Goal: Transaction & Acquisition: Purchase product/service

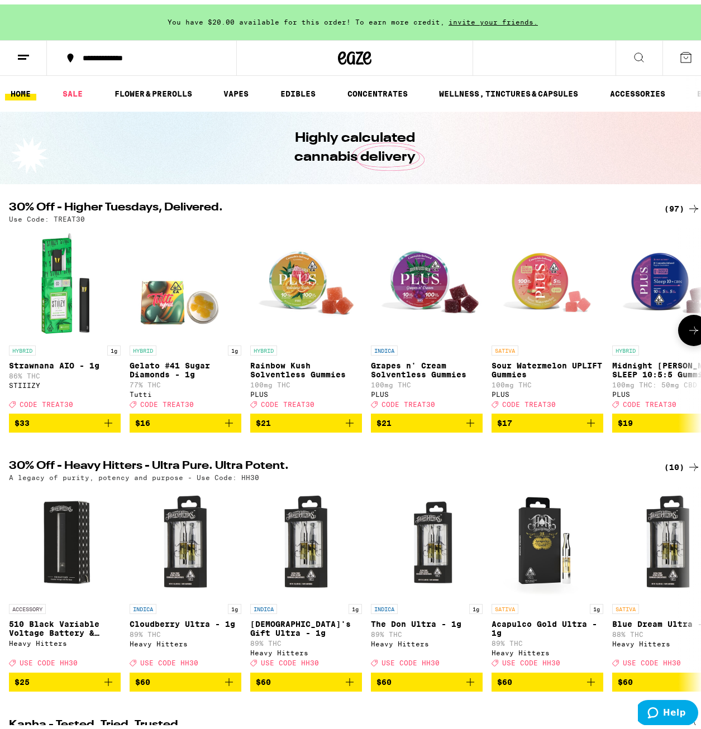
click at [687, 326] on icon at bounding box center [693, 325] width 13 height 13
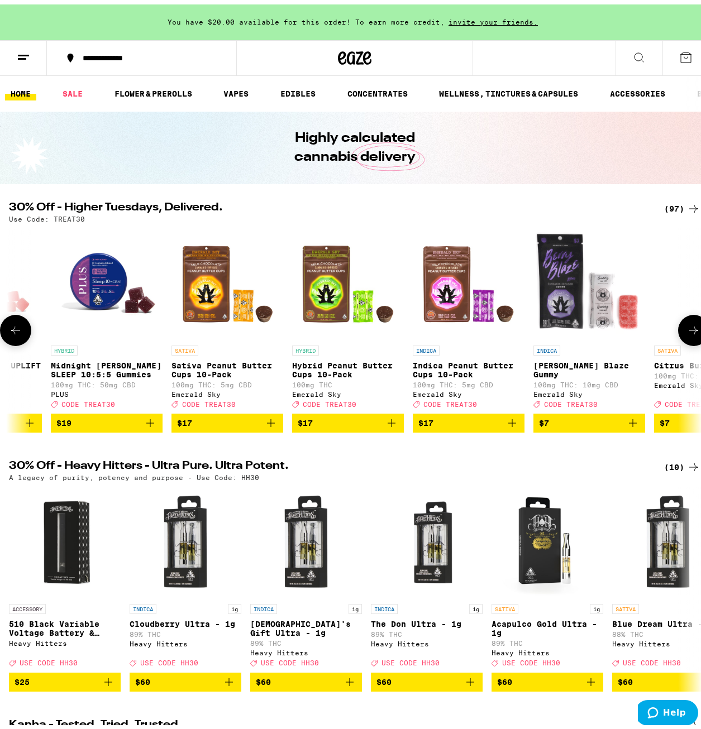
click at [687, 326] on icon at bounding box center [693, 325] width 13 height 13
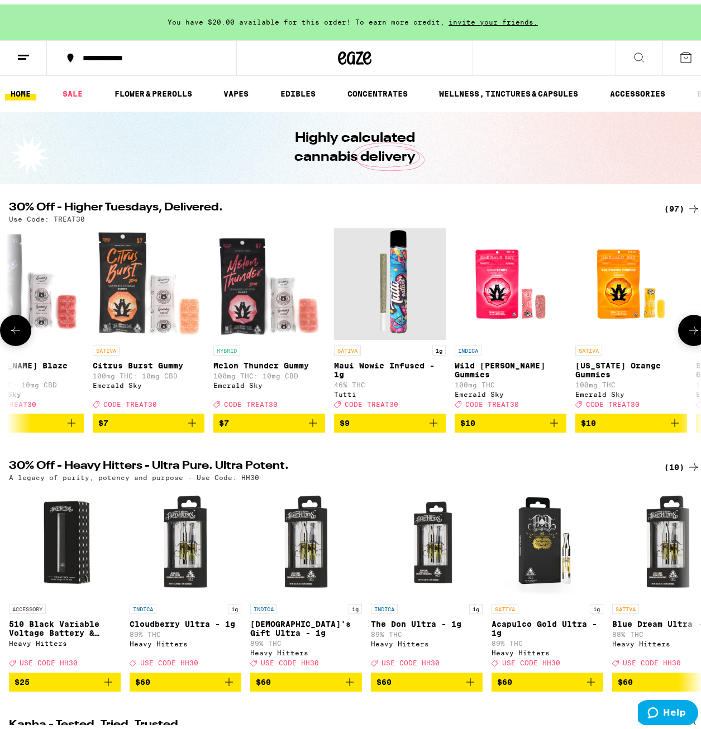
click at [687, 326] on icon at bounding box center [693, 325] width 13 height 13
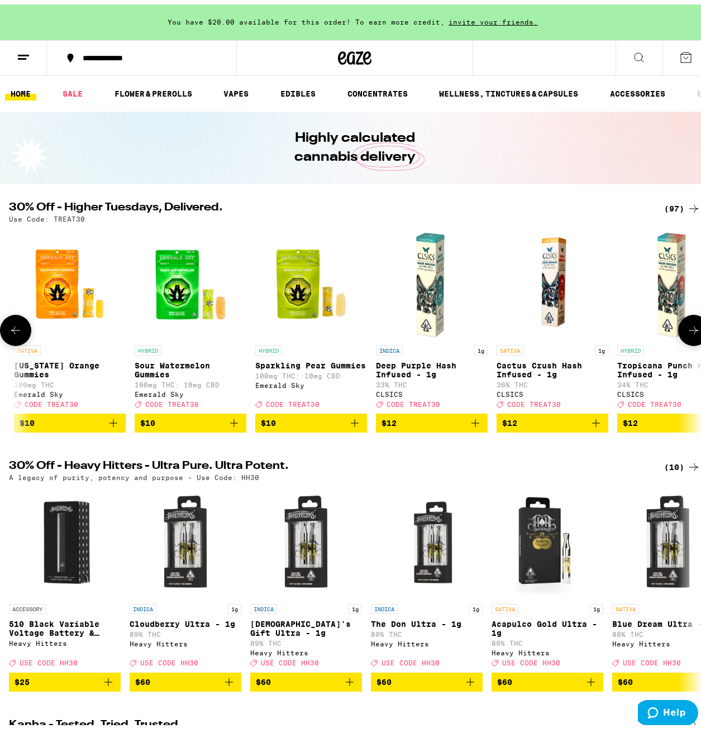
click at [687, 326] on icon at bounding box center [693, 325] width 13 height 13
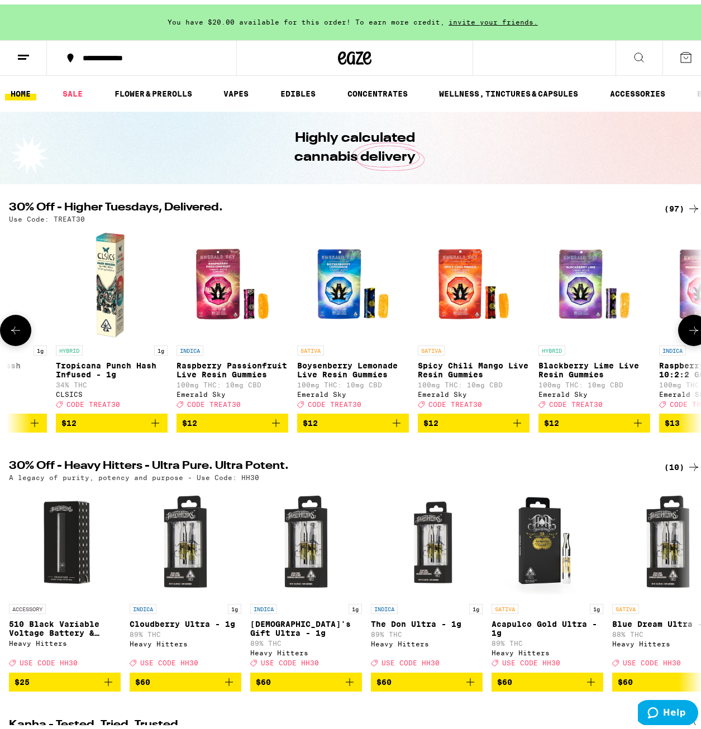
click at [687, 326] on icon at bounding box center [693, 325] width 13 height 13
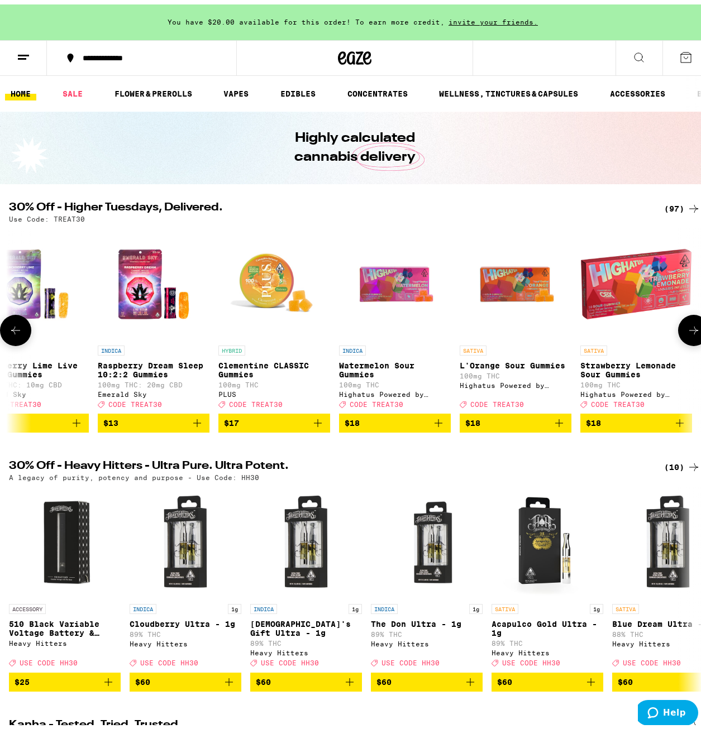
click at [687, 326] on icon at bounding box center [693, 325] width 13 height 13
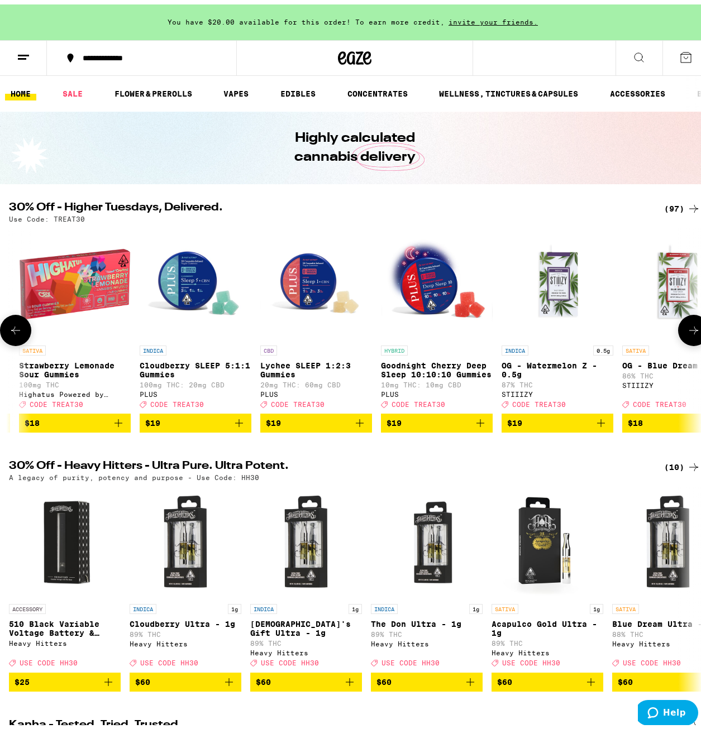
click at [687, 326] on icon at bounding box center [693, 325] width 13 height 13
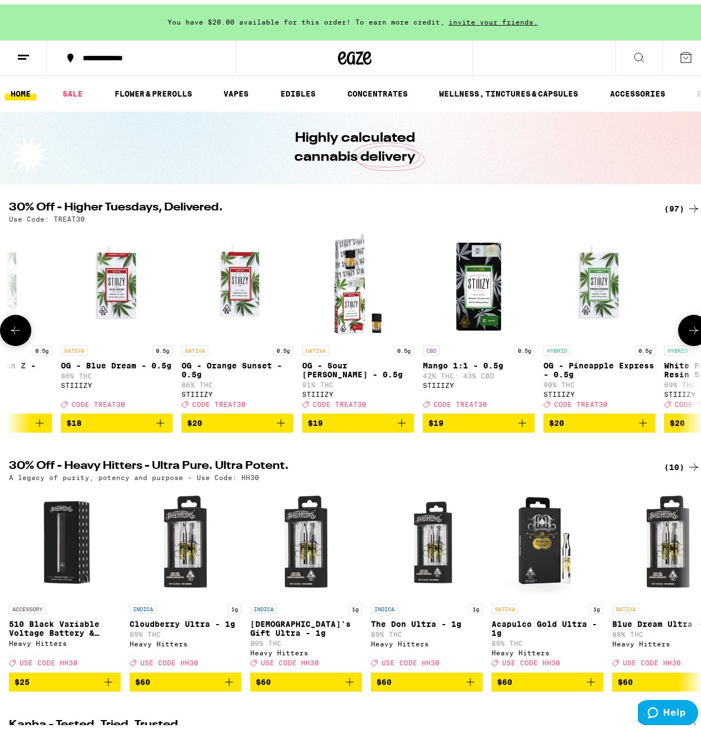
click at [687, 327] on icon at bounding box center [693, 325] width 13 height 13
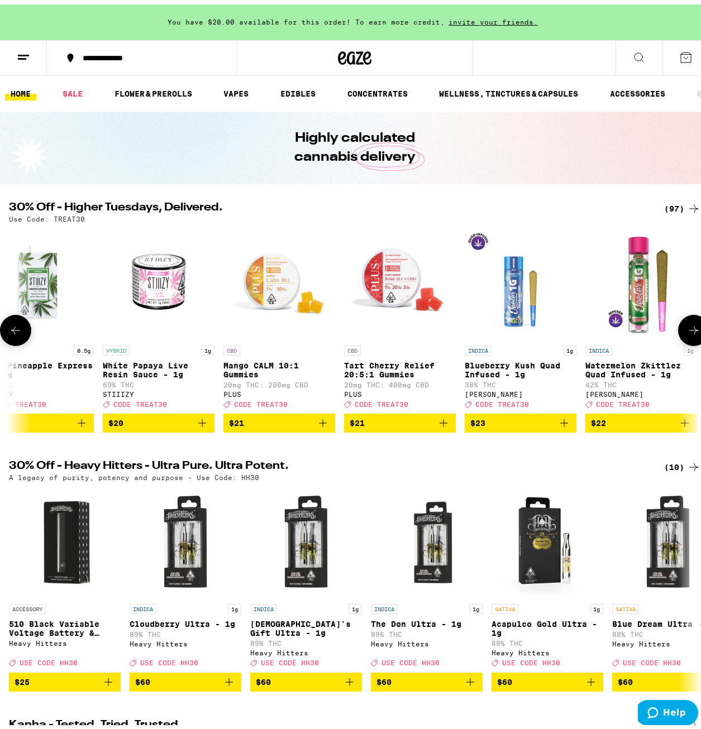
click at [687, 328] on icon at bounding box center [693, 325] width 13 height 13
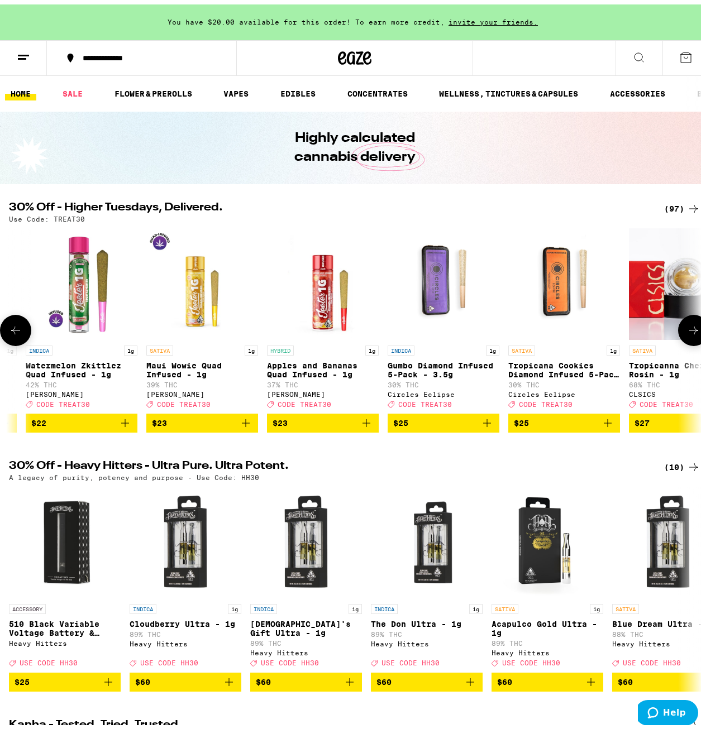
scroll to position [0, 5050]
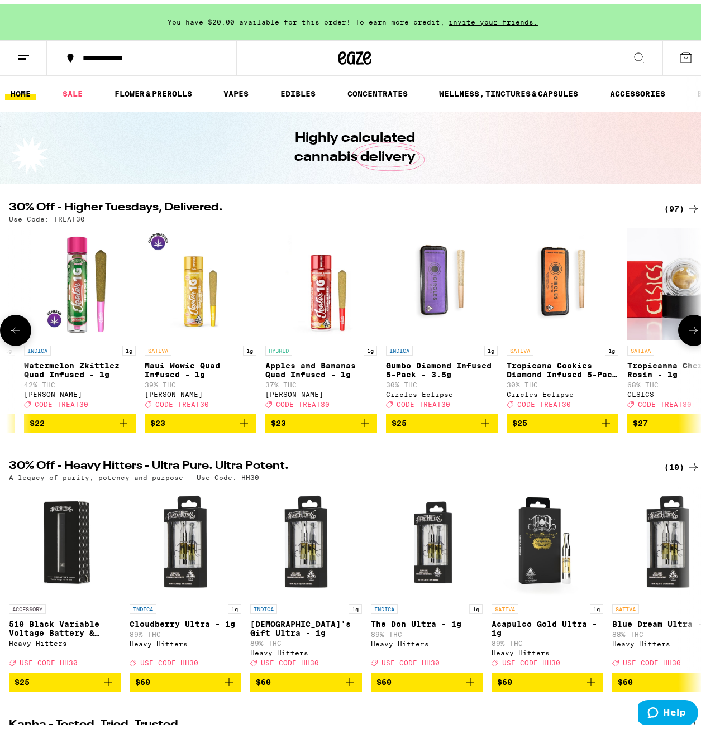
click at [687, 328] on icon at bounding box center [693, 325] width 13 height 13
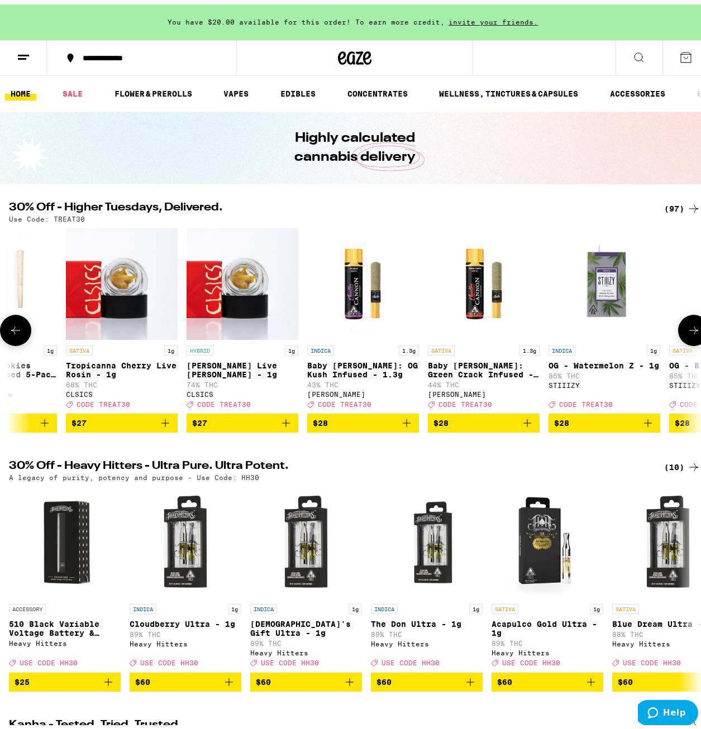
click at [687, 328] on icon at bounding box center [693, 325] width 13 height 13
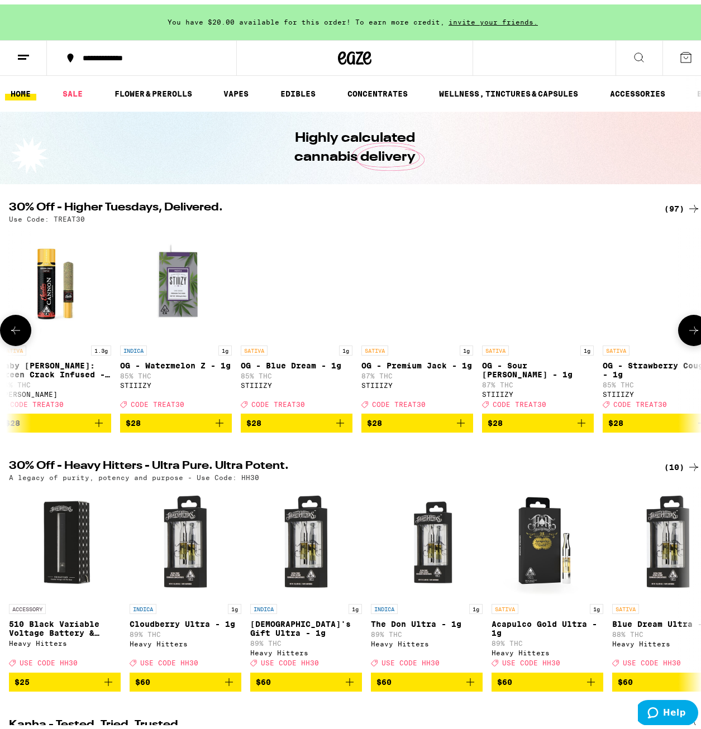
scroll to position [0, 6173]
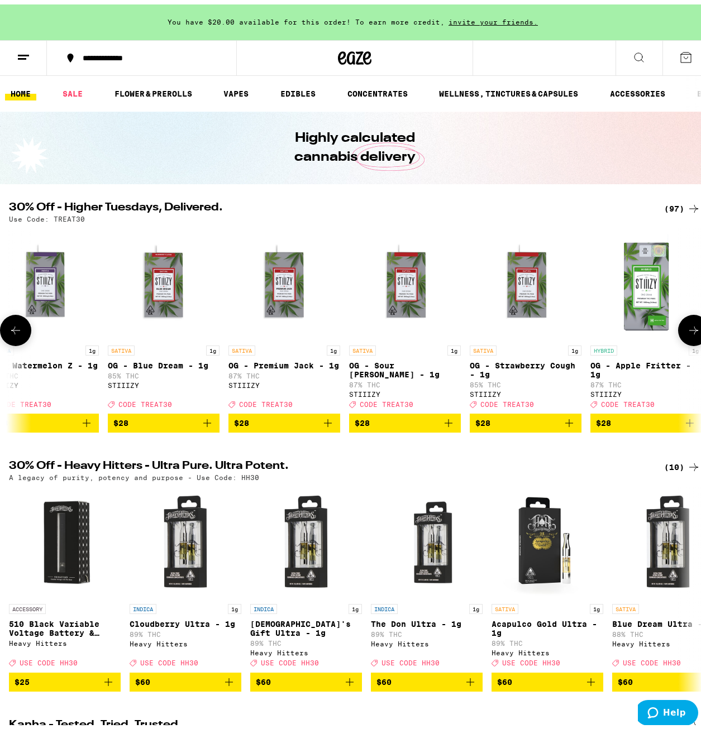
click at [11, 330] on icon at bounding box center [15, 325] width 13 height 13
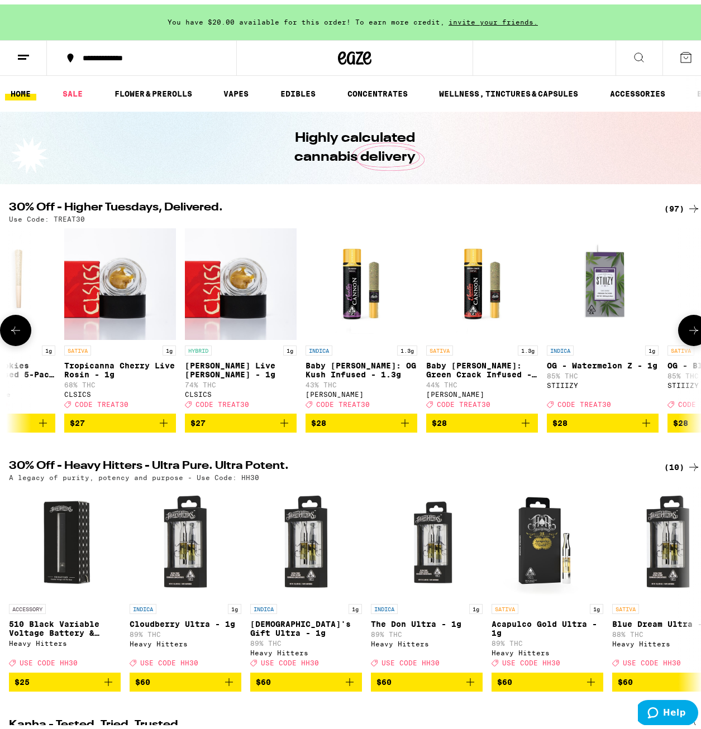
scroll to position [0, 5612]
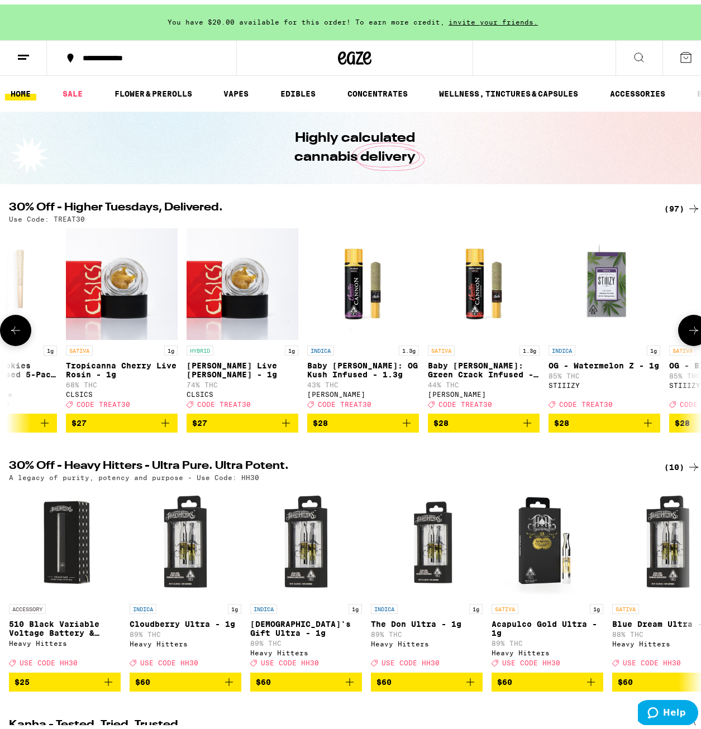
click at [682, 341] on button at bounding box center [693, 325] width 31 height 31
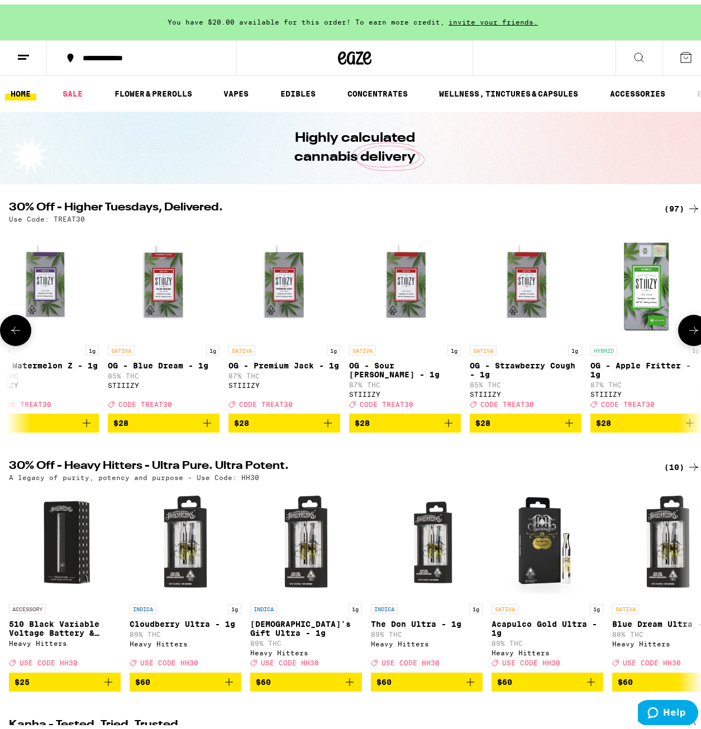
click at [682, 341] on button at bounding box center [693, 325] width 31 height 31
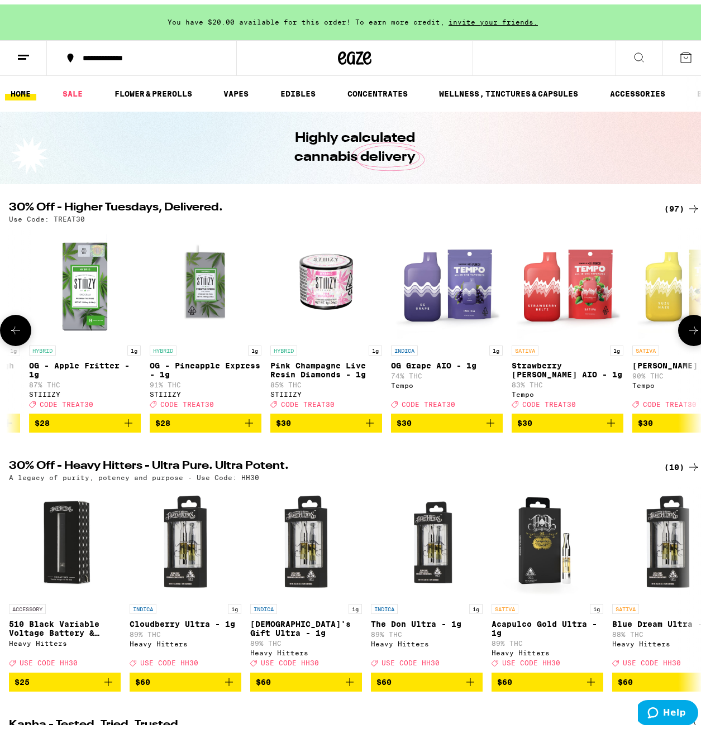
click at [682, 341] on button at bounding box center [693, 325] width 31 height 31
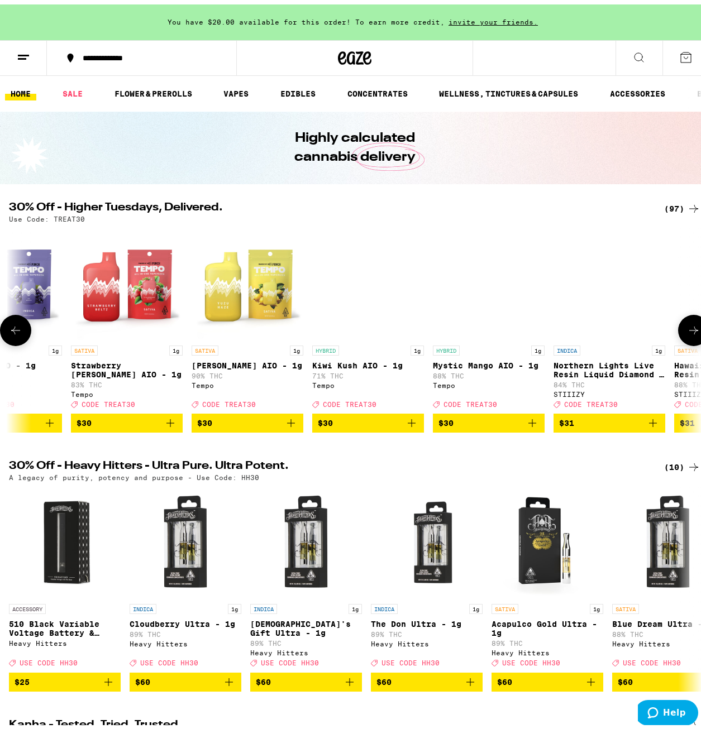
scroll to position [0, 7295]
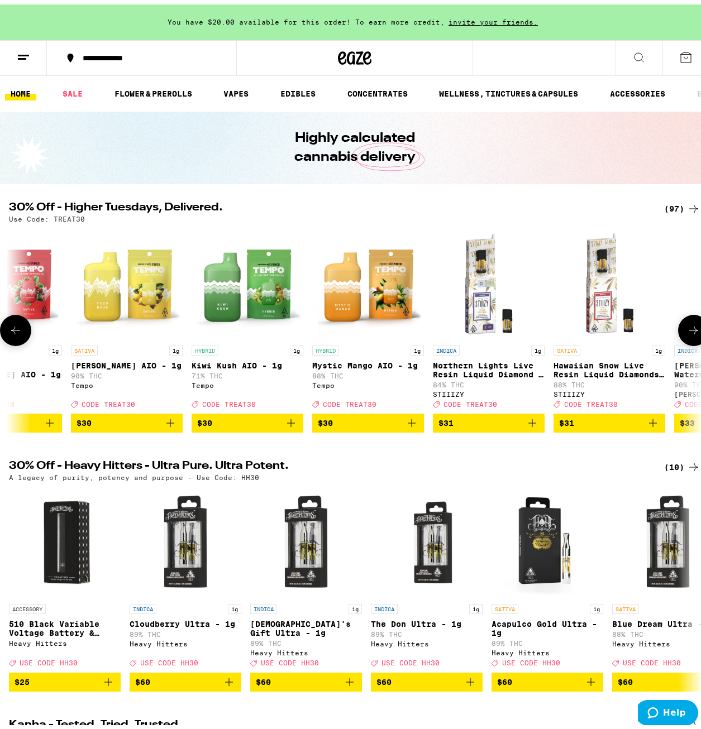
click at [13, 329] on icon at bounding box center [15, 325] width 13 height 13
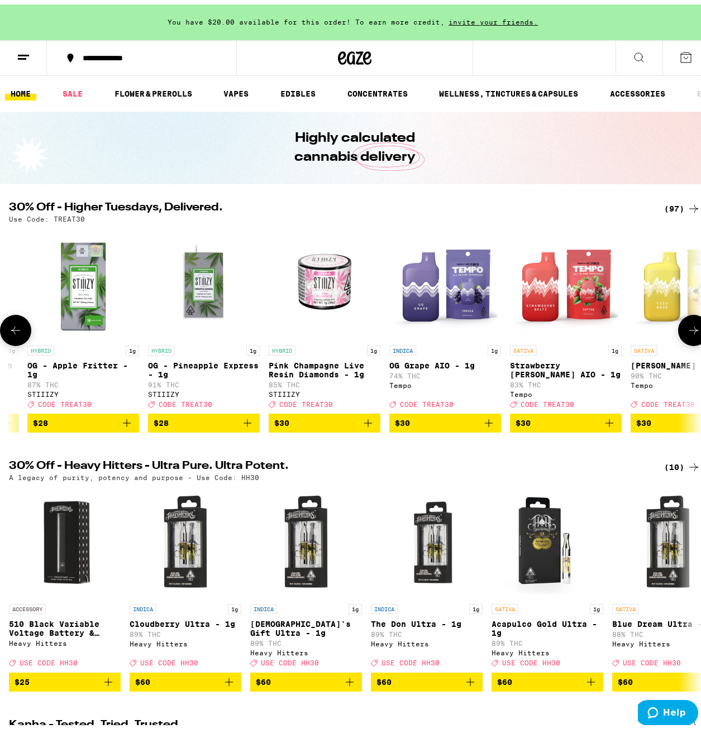
scroll to position [0, 6734]
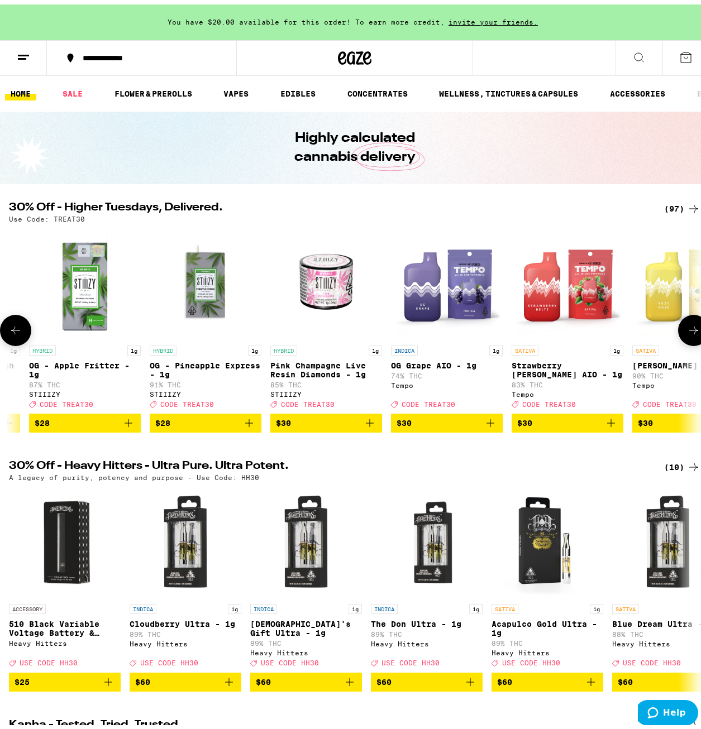
click at [687, 328] on icon at bounding box center [693, 325] width 13 height 13
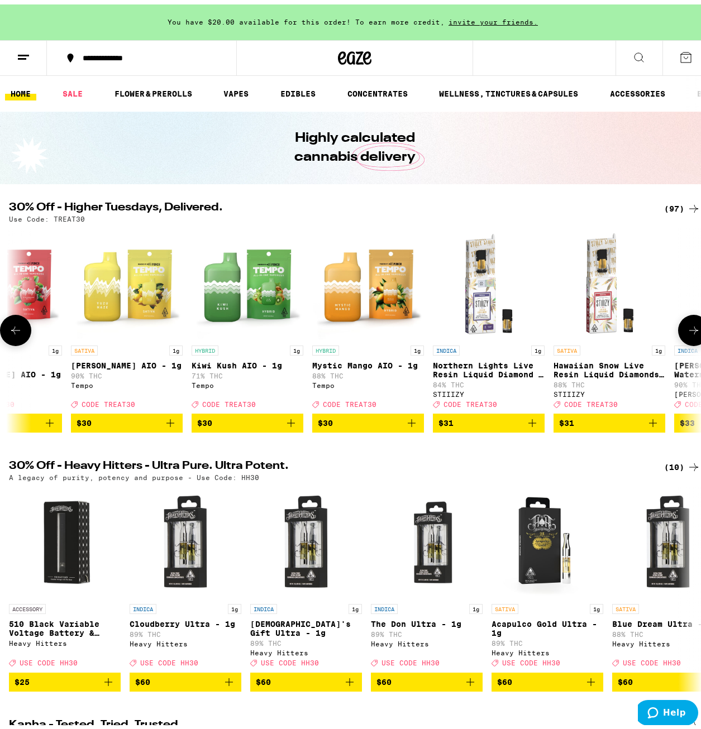
click at [687, 328] on icon at bounding box center [693, 325] width 13 height 13
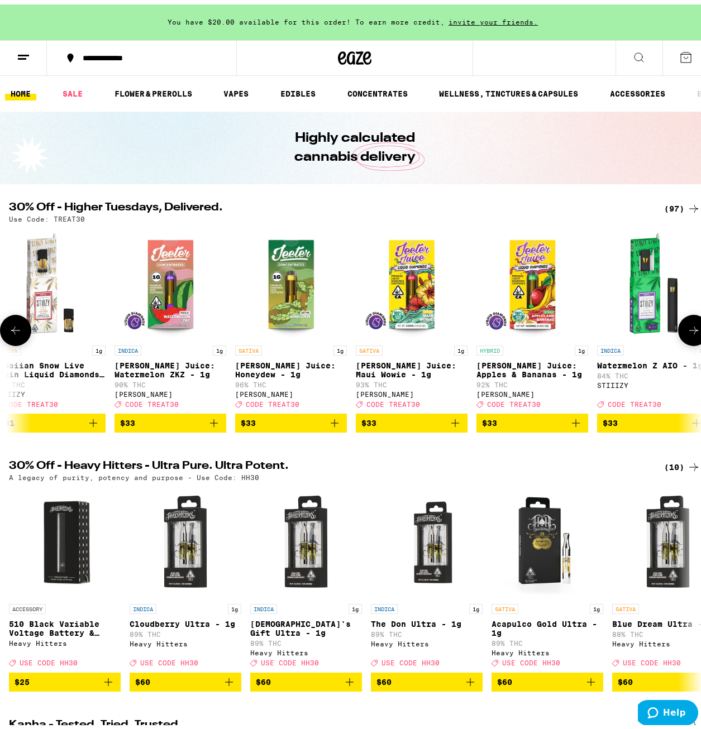
scroll to position [0, 7856]
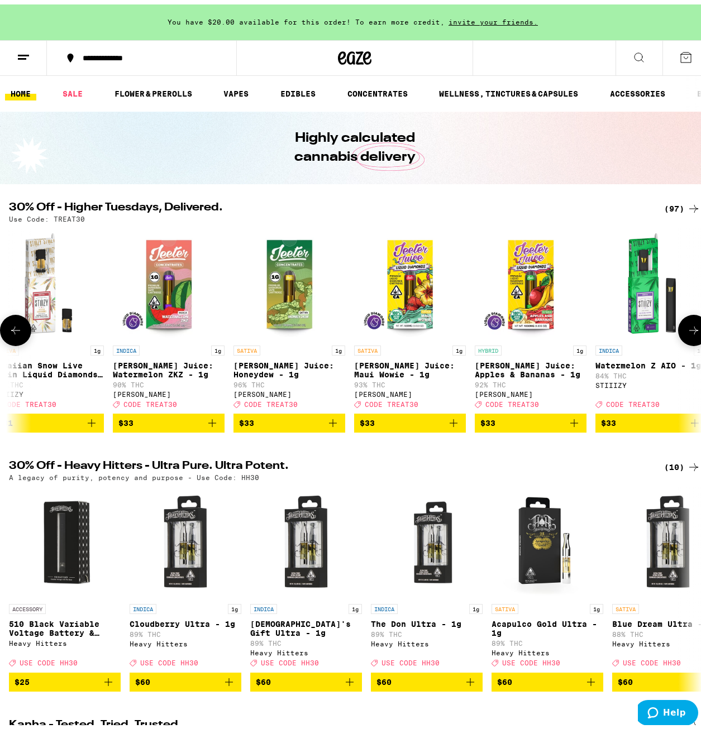
click at [687, 328] on icon at bounding box center [693, 325] width 13 height 13
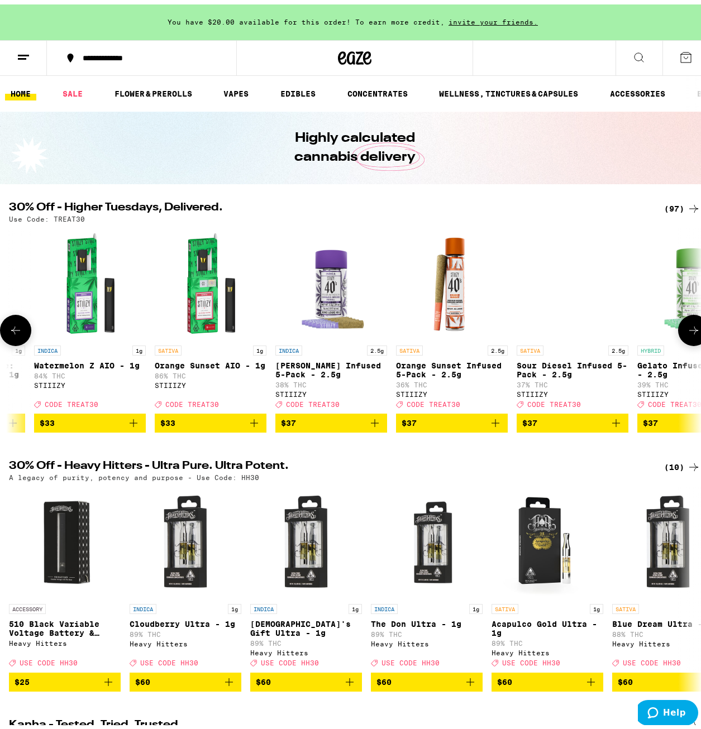
click at [687, 328] on icon at bounding box center [693, 325] width 13 height 13
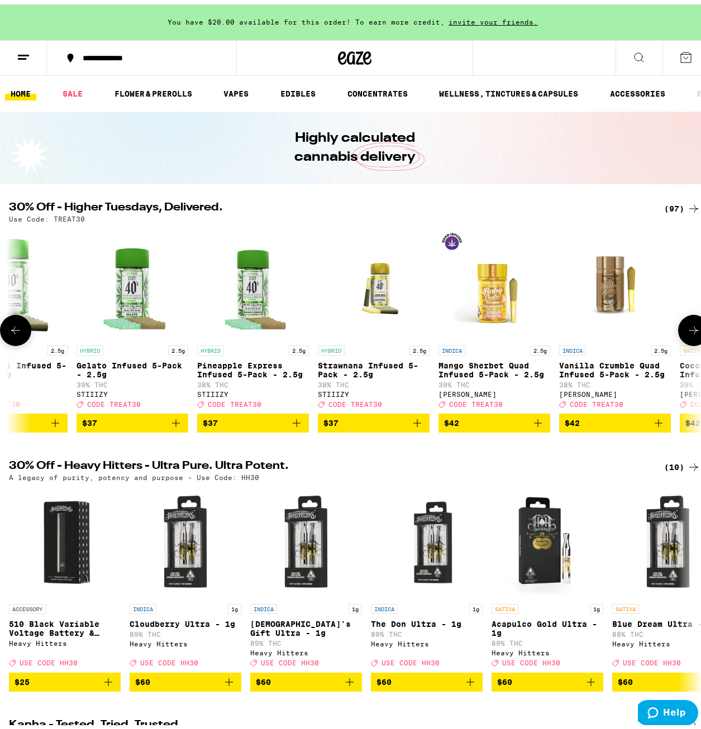
scroll to position [0, 8979]
click at [687, 328] on icon at bounding box center [693, 325] width 13 height 13
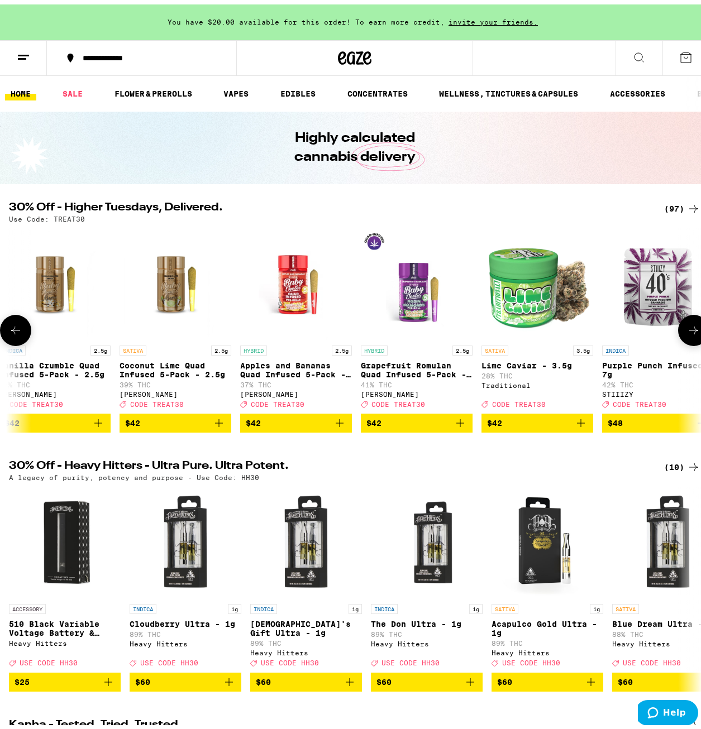
scroll to position [0, 9540]
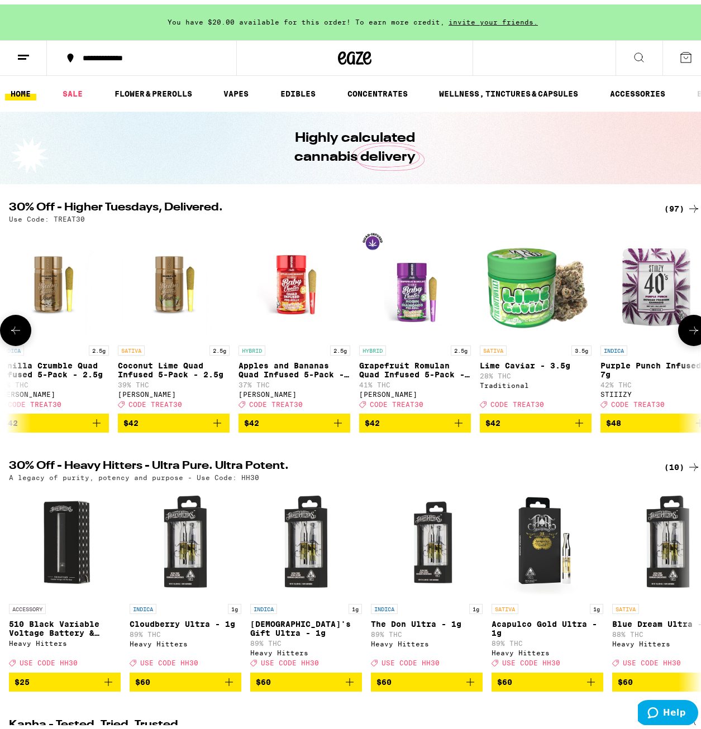
click at [687, 328] on icon at bounding box center [693, 325] width 13 height 13
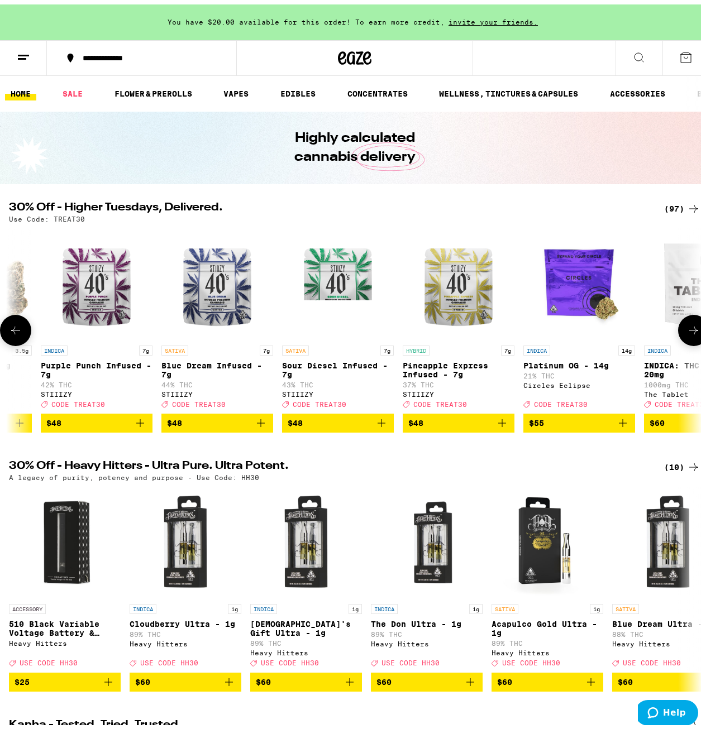
scroll to position [0, 10101]
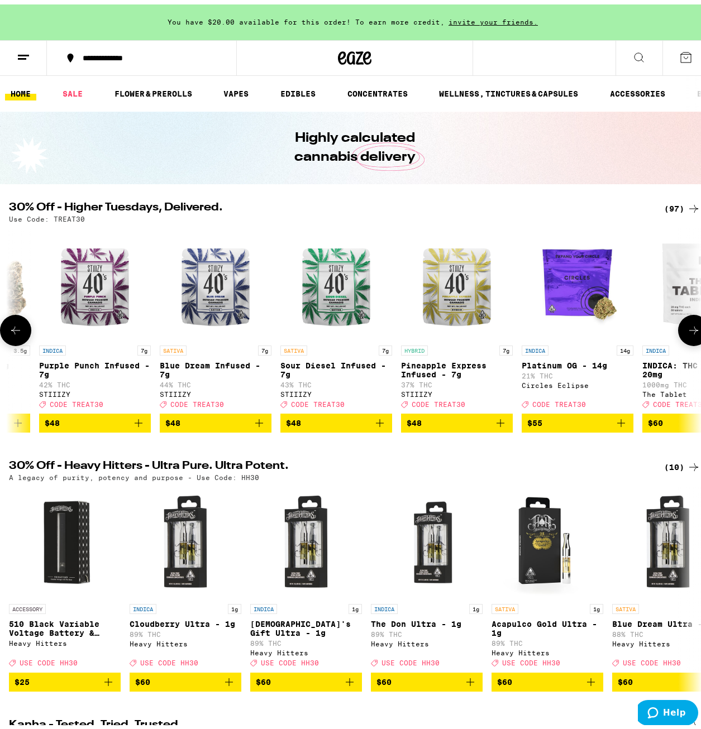
click at [95, 302] on img "Open page for Purple Punch Infused - 7g from STIIIZY" at bounding box center [95, 280] width 112 height 112
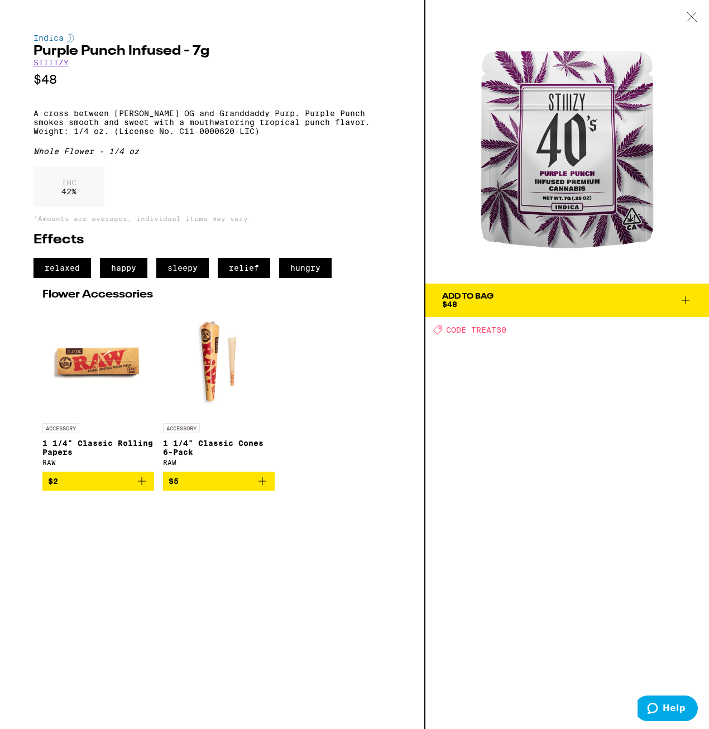
click at [700, 21] on div at bounding box center [692, 17] width 35 height 35
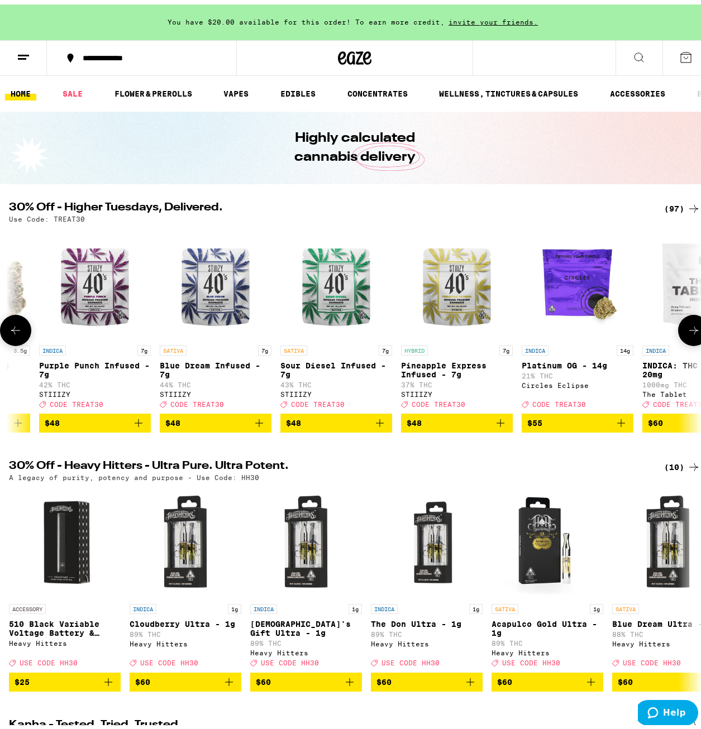
click at [688, 333] on icon at bounding box center [693, 325] width 13 height 13
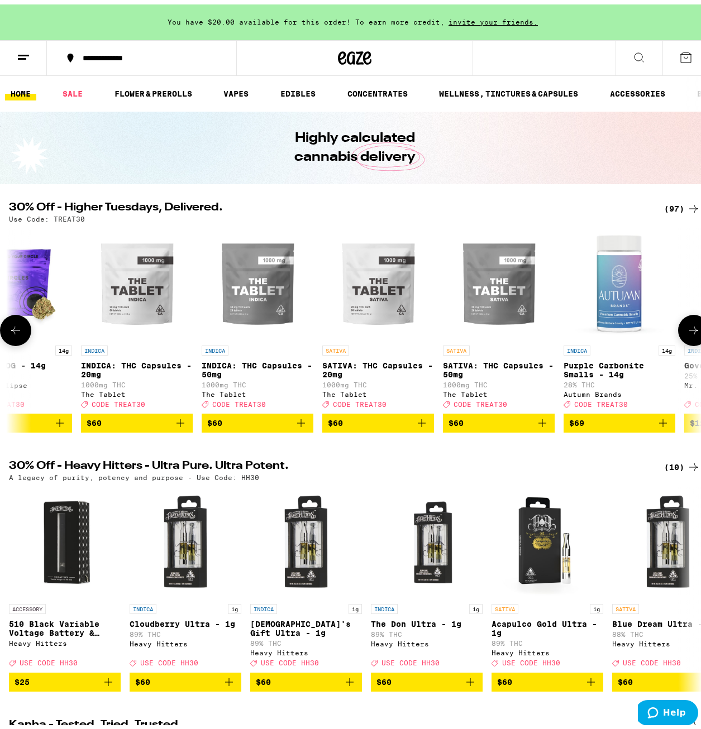
click at [688, 333] on icon at bounding box center [693, 325] width 13 height 13
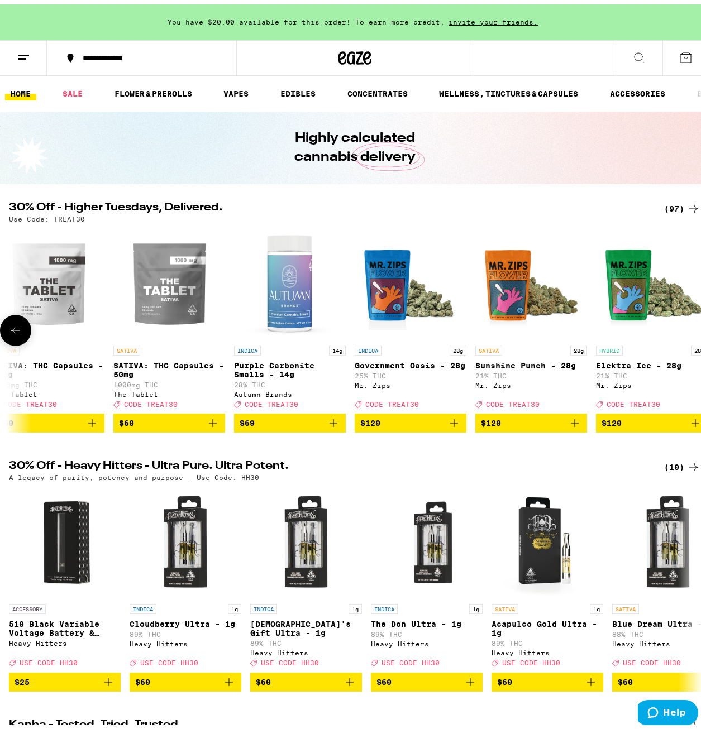
scroll to position [0, 11016]
